Goal: Find contact information: Find contact information

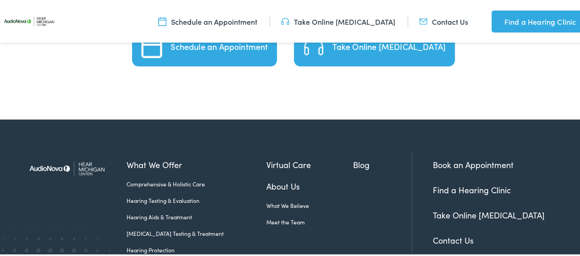
scroll to position [2307, 0]
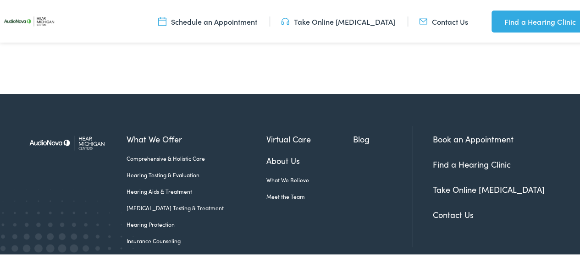
click at [441, 208] on link "Contact Us" at bounding box center [453, 213] width 41 height 11
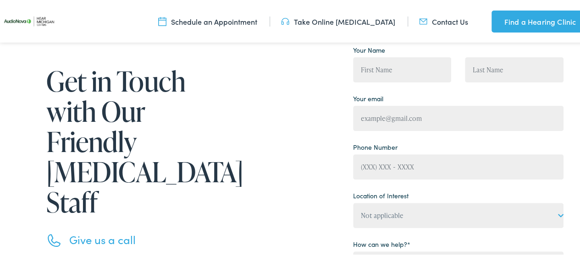
scroll to position [183, 0]
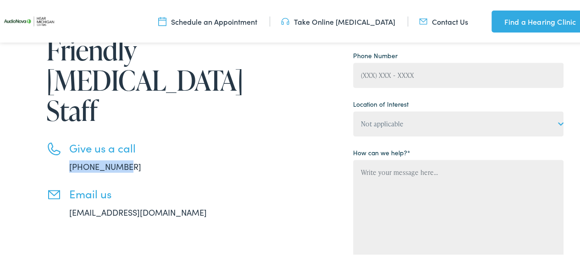
drag, startPoint x: 73, startPoint y: 139, endPoint x: 124, endPoint y: 141, distance: 50.9
click at [124, 141] on li "Give us a call 888-480-2052" at bounding box center [140, 155] width 188 height 31
copy link "888-480-2052"
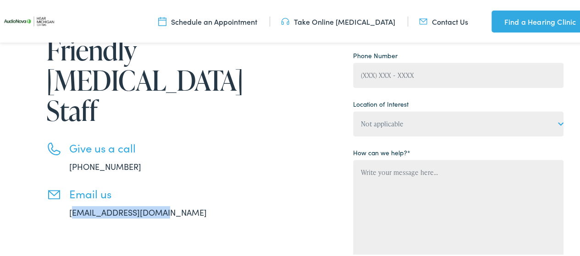
drag, startPoint x: 171, startPoint y: 182, endPoint x: 71, endPoint y: 186, distance: 100.9
click at [71, 186] on li "Email us info@hearmichigan.com" at bounding box center [140, 201] width 188 height 31
drag, startPoint x: 61, startPoint y: 183, endPoint x: 167, endPoint y: 186, distance: 106.4
click at [167, 186] on li "Email us info@hearmichigan.com" at bounding box center [140, 201] width 188 height 31
copy link "info@hearmichigan.com"
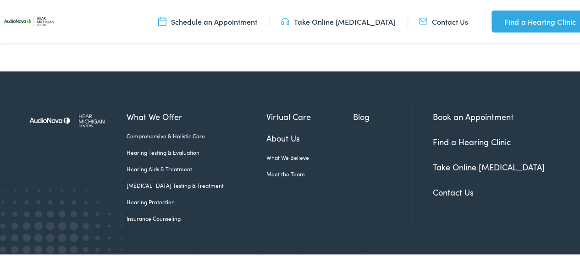
scroll to position [499, 0]
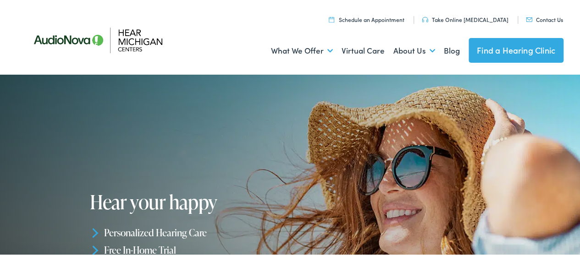
click at [534, 16] on link "Contact Us" at bounding box center [544, 18] width 37 height 8
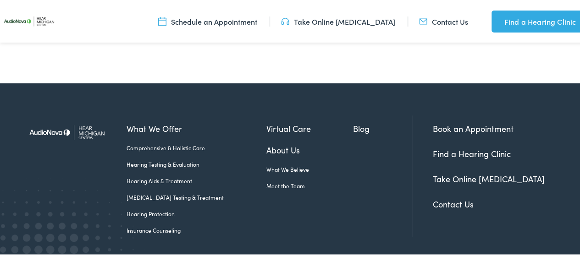
scroll to position [499, 0]
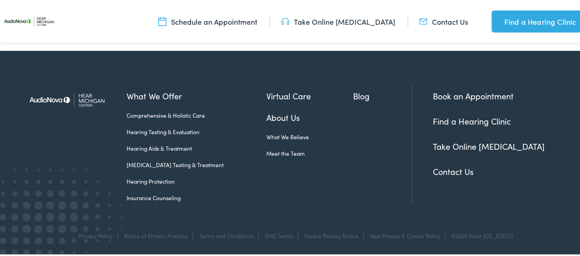
click at [277, 154] on link "Meet the Team" at bounding box center [309, 152] width 87 height 8
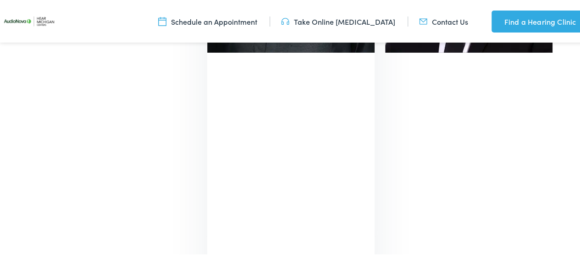
scroll to position [2694, 0]
click at [126, 101] on div at bounding box center [112, 67] width 167 height 417
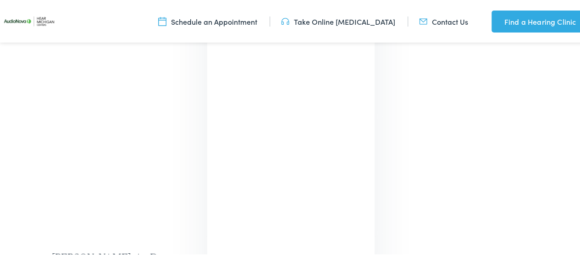
scroll to position [2718, 0]
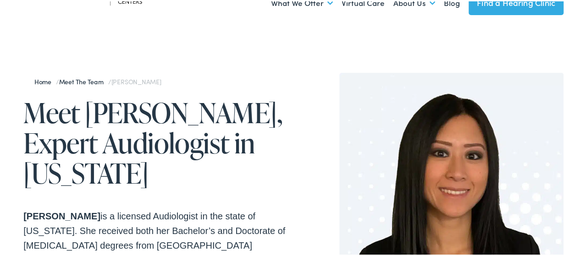
scroll to position [46, 0]
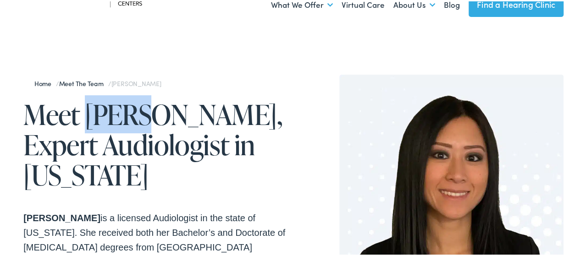
drag, startPoint x: 87, startPoint y: 112, endPoint x: 140, endPoint y: 112, distance: 53.2
click at [140, 112] on h1 "Meet [PERSON_NAME], Expert Audiologist in [US_STATE]" at bounding box center [158, 143] width 270 height 91
copy h1 "[PERSON_NAME]"
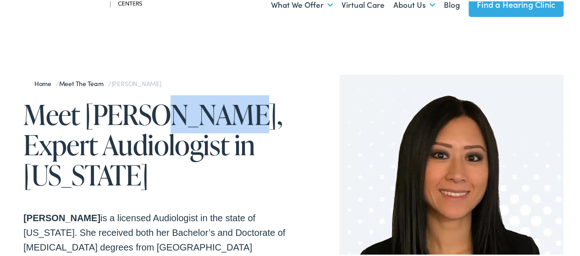
drag, startPoint x: 228, startPoint y: 111, endPoint x: 157, endPoint y: 110, distance: 71.1
click at [157, 110] on h1 "Meet [PERSON_NAME], Expert Audiologist in [US_STATE]" at bounding box center [158, 143] width 270 height 91
copy h1 "Brown,"
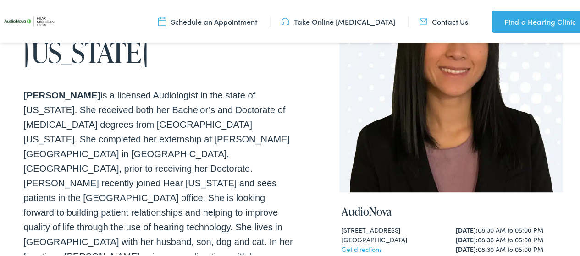
scroll to position [183, 0]
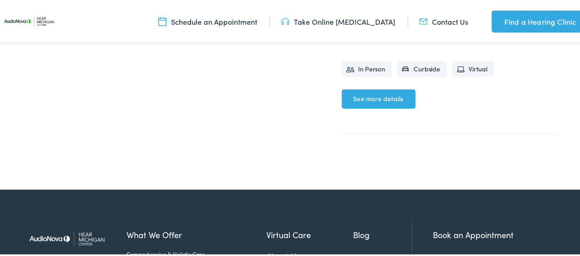
scroll to position [458, 0]
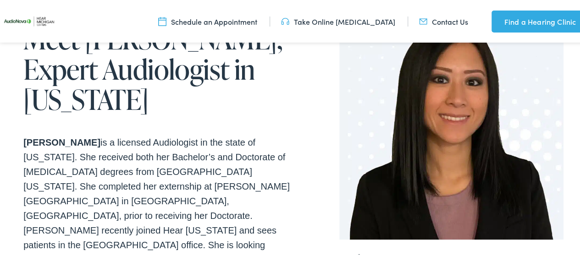
scroll to position [132, 0]
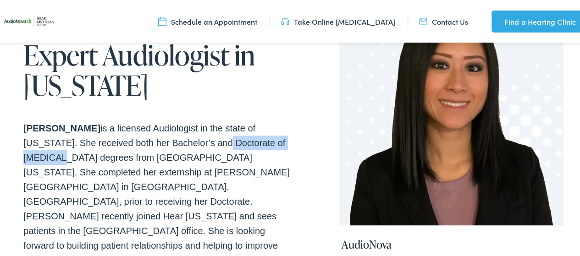
drag, startPoint x: 273, startPoint y: 139, endPoint x: 179, endPoint y: 144, distance: 94.6
click at [179, 144] on p "Sarah Brown is a licensed Audiologist in the state of Michigan. She received bo…" at bounding box center [158, 222] width 270 height 205
copy p "Doctorate of Audiology"
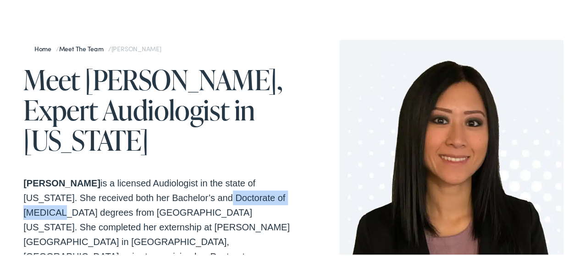
scroll to position [0, 0]
